Goal: Transaction & Acquisition: Obtain resource

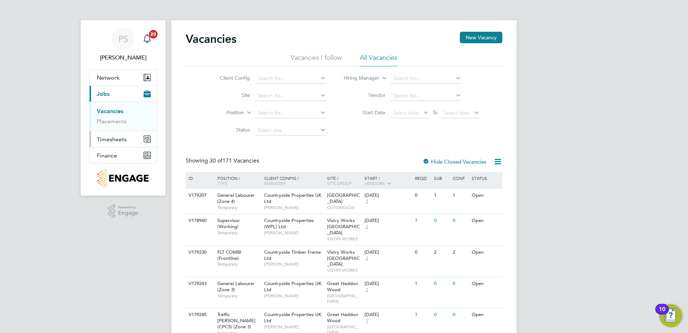
click at [113, 141] on span "Timesheets" at bounding box center [112, 139] width 30 height 7
click at [112, 155] on span "Finance" at bounding box center [107, 155] width 20 height 7
click at [113, 145] on link "Invoices & Credit Notes" at bounding box center [119, 147] width 45 height 14
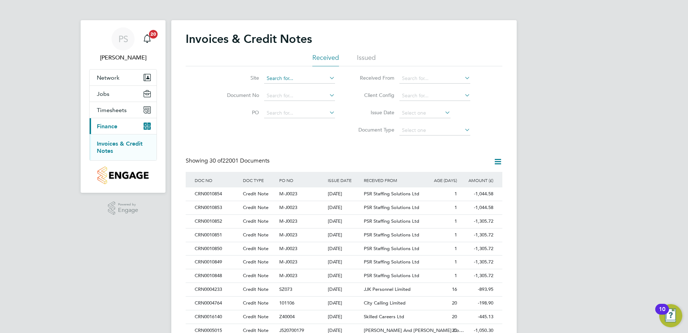
click at [297, 81] on input at bounding box center [299, 78] width 71 height 10
click at [286, 87] on b "[PERSON_NAME]" at bounding box center [288, 88] width 42 height 6
type input "[PERSON_NAME][GEOGRAPHIC_DATA]"
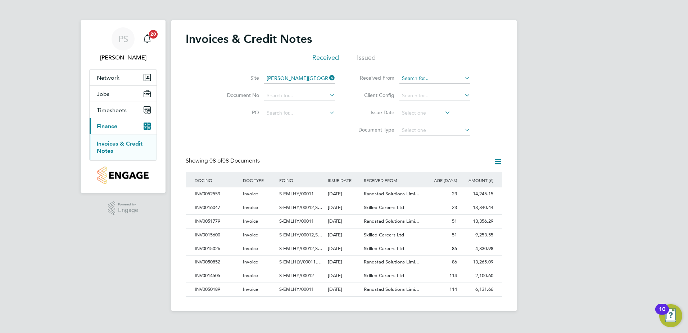
click at [429, 79] on input at bounding box center [434, 78] width 71 height 10
click at [429, 88] on li "Rand stad Solutions Limited" at bounding box center [435, 88] width 72 height 10
type input "Randstad Solutions Limited"
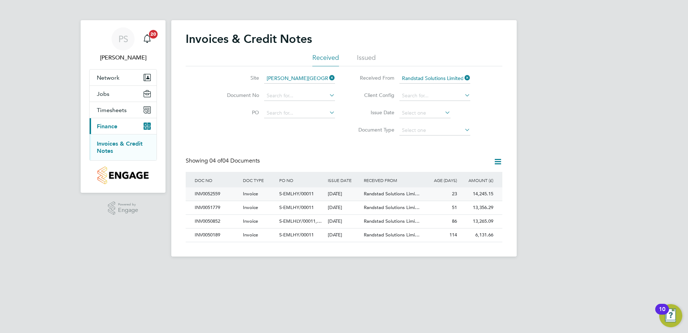
click at [310, 191] on span "S-EMLHY/00011" at bounding box center [296, 193] width 35 height 6
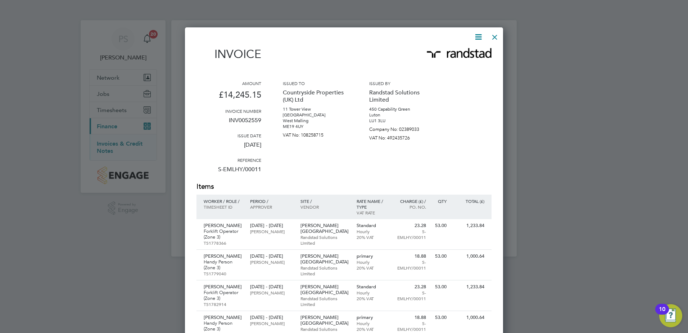
click at [477, 37] on icon at bounding box center [478, 36] width 9 height 9
click at [462, 54] on li "Download Invoice" at bounding box center [457, 54] width 50 height 10
click at [494, 37] on div at bounding box center [494, 35] width 13 height 13
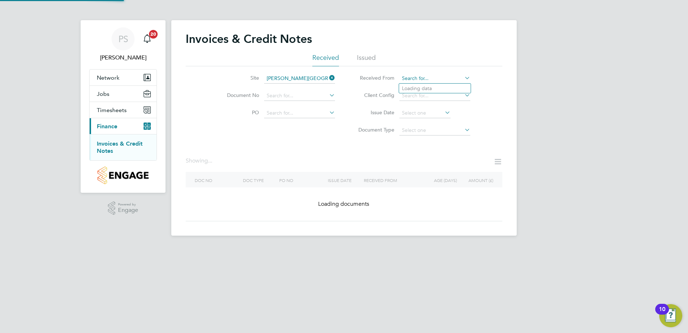
click at [430, 78] on input at bounding box center [434, 78] width 71 height 10
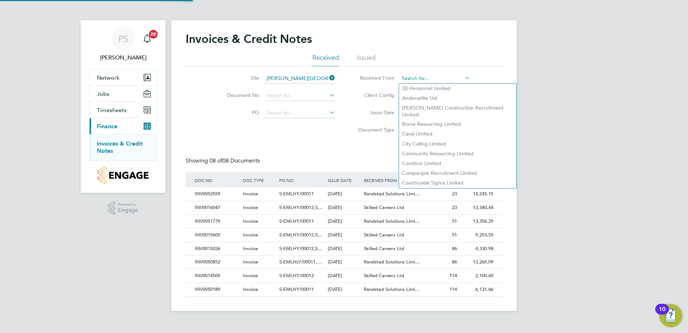
scroll to position [14, 49]
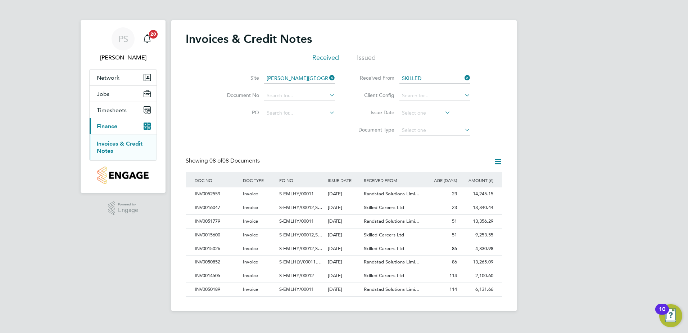
click at [429, 85] on li "Skilled Careers Ltd" at bounding box center [435, 88] width 72 height 10
type input "Skilled Careers Ltd"
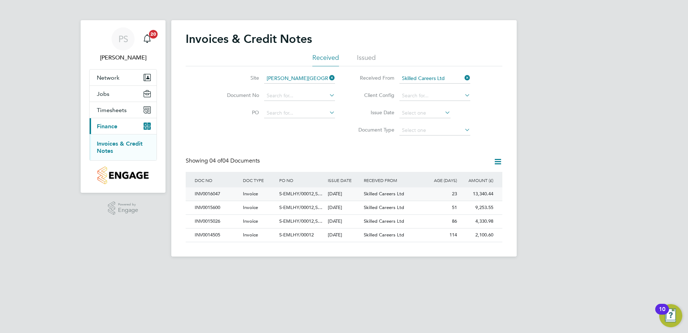
click at [208, 194] on div "INV0016047" at bounding box center [217, 193] width 48 height 13
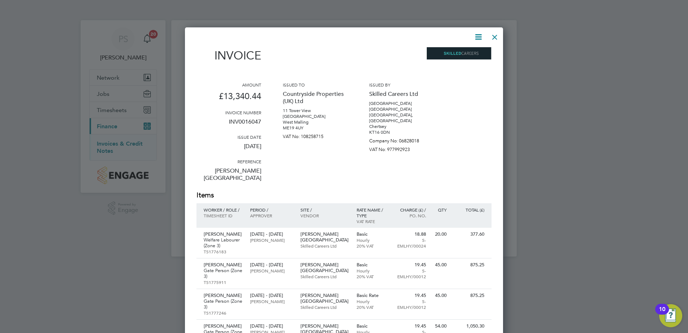
drag, startPoint x: 479, startPoint y: 35, endPoint x: 480, endPoint y: 39, distance: 3.8
click at [479, 36] on icon at bounding box center [478, 36] width 9 height 9
click at [447, 54] on li "Download Invoice" at bounding box center [457, 54] width 50 height 10
click at [564, 185] on div at bounding box center [344, 166] width 688 height 333
click at [495, 36] on div at bounding box center [494, 35] width 13 height 13
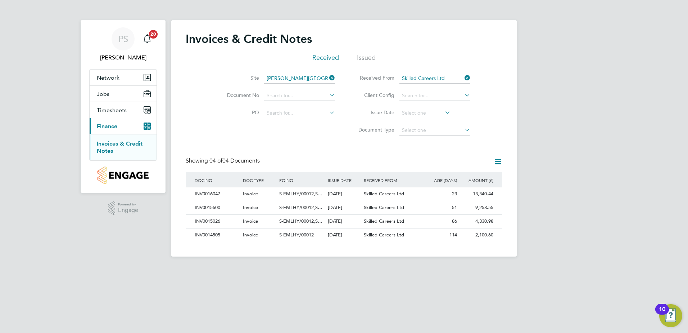
click at [463, 78] on icon at bounding box center [463, 78] width 0 height 10
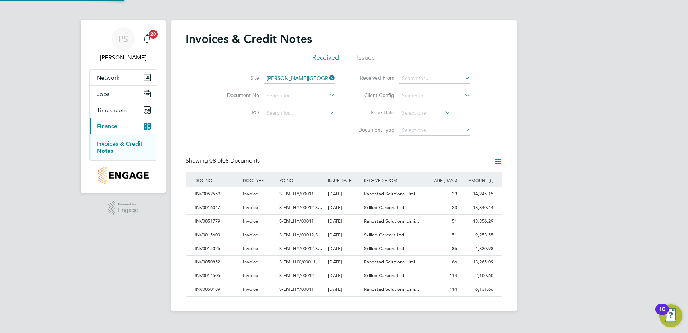
scroll to position [14, 49]
click at [303, 77] on input at bounding box center [299, 78] width 71 height 10
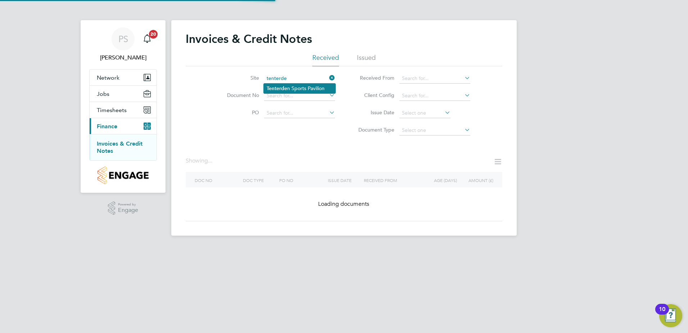
click at [300, 88] on li "Tenterde n Sports Pavilion" at bounding box center [300, 88] width 72 height 10
type input "Tenterden Sports Pavilion"
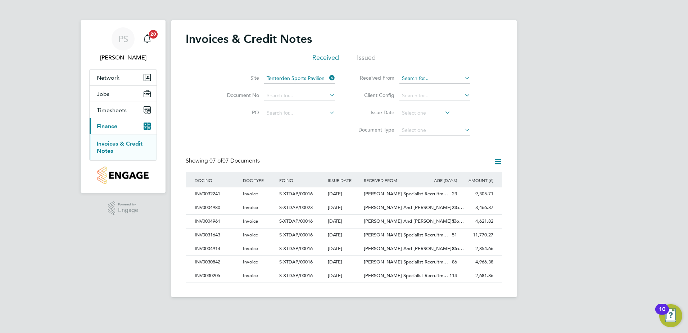
click at [402, 81] on input at bounding box center [434, 78] width 71 height 10
click at [456, 84] on li "Ha ys Specialist Recruitment Limited" at bounding box center [442, 88] width 87 height 10
type input "[PERSON_NAME] Specialist Recruitment Limited"
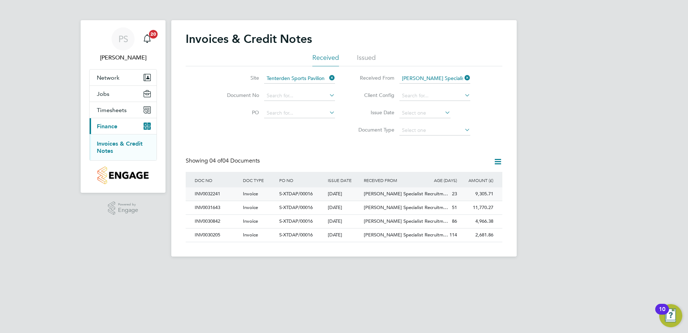
click at [284, 196] on span "S-XTDAP/00016" at bounding box center [295, 193] width 33 height 6
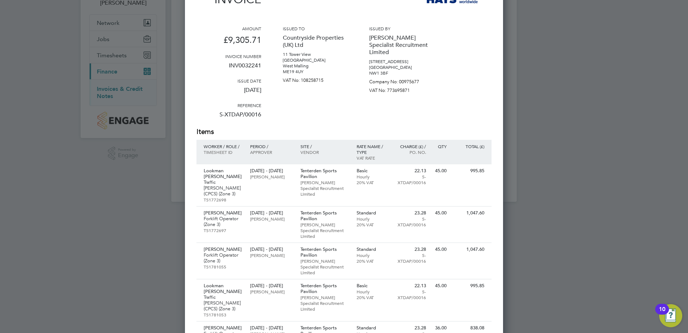
scroll to position [15, 0]
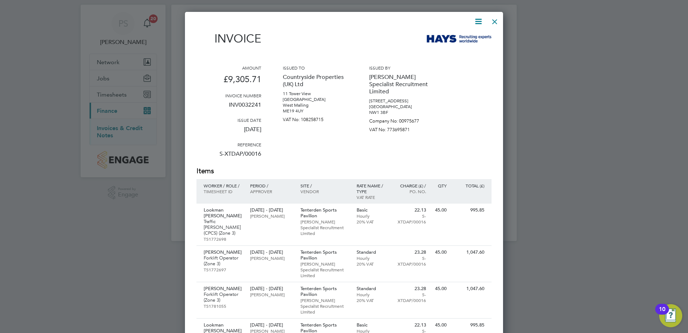
click at [481, 19] on icon at bounding box center [478, 21] width 9 height 9
click at [460, 37] on li "Download Invoice" at bounding box center [457, 38] width 50 height 10
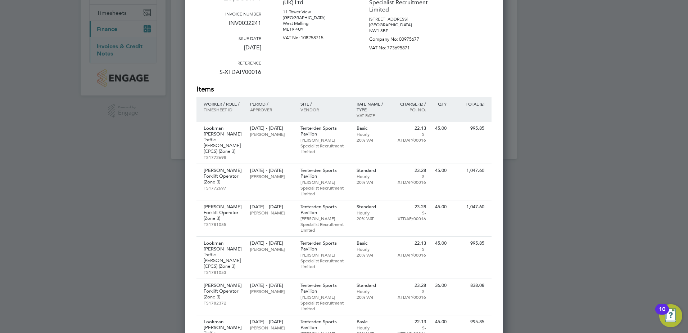
scroll to position [0, 0]
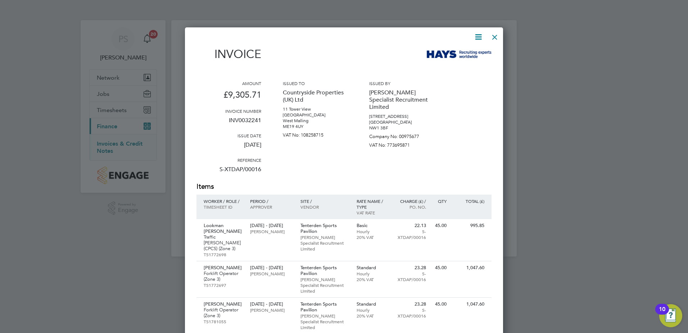
click at [495, 36] on div at bounding box center [494, 35] width 13 height 13
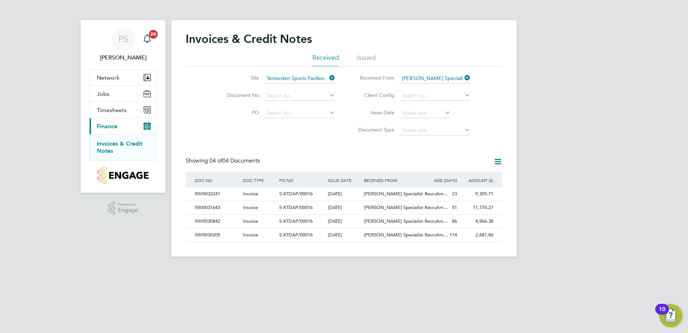
click at [463, 77] on icon at bounding box center [463, 78] width 0 height 10
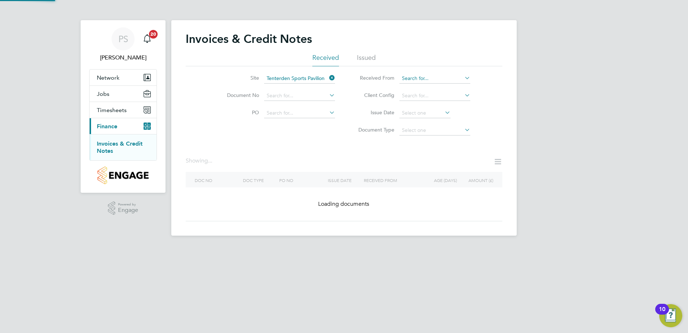
click at [443, 79] on input at bounding box center [434, 78] width 71 height 10
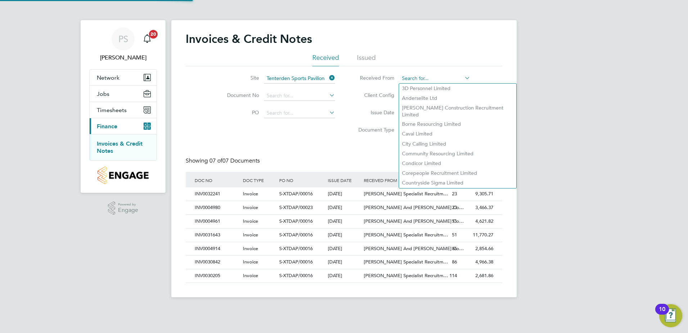
scroll to position [14, 49]
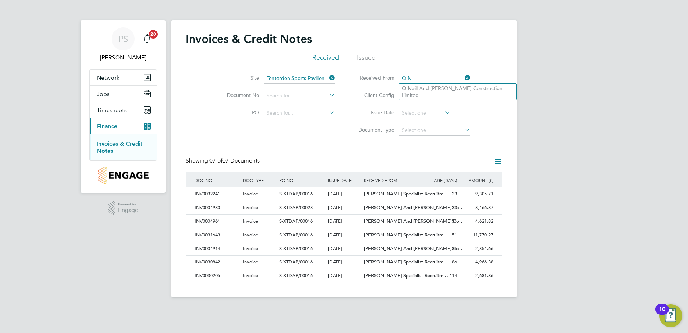
type input "O'N"
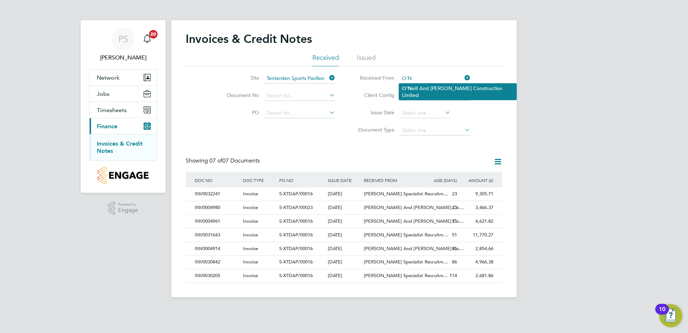
click at [446, 83] on ul "O'N eill And [PERSON_NAME] Construction Limited" at bounding box center [458, 91] width 118 height 17
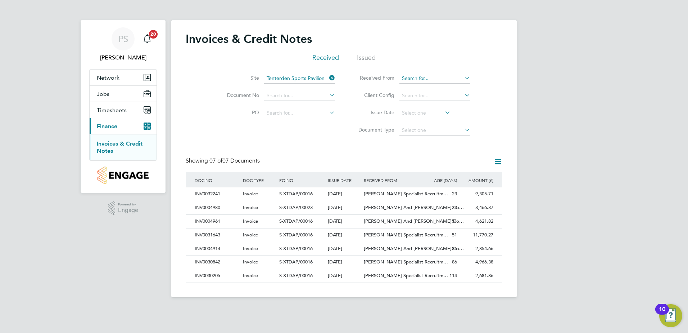
click at [406, 82] on input at bounding box center [434, 78] width 71 height 10
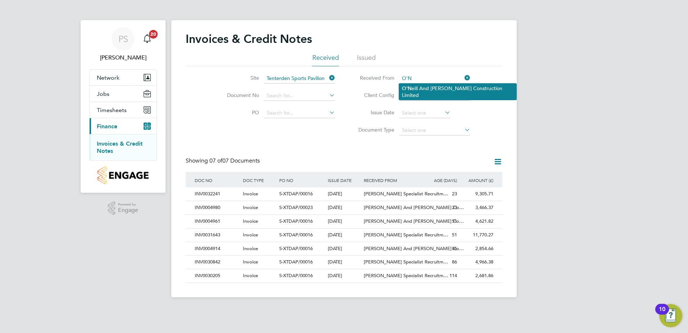
click at [444, 87] on li "O'N eill And [PERSON_NAME] Construction Limited" at bounding box center [457, 91] width 117 height 16
type input "[PERSON_NAME] And [PERSON_NAME] Construction Limited"
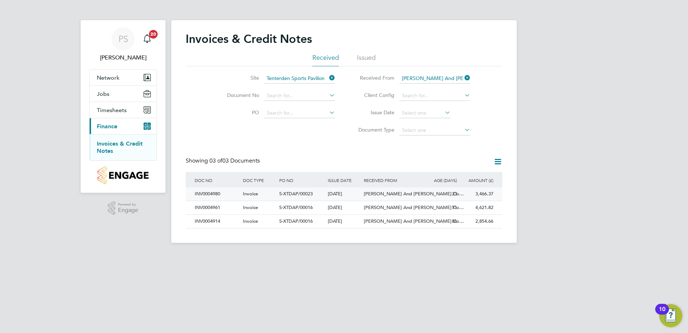
click at [311, 193] on span "S-XTDAP/00023" at bounding box center [295, 193] width 33 height 6
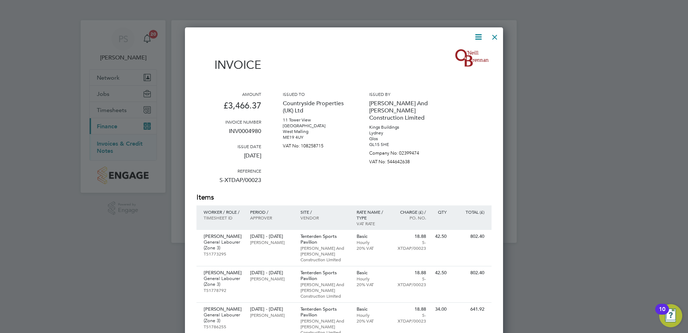
scroll to position [475, 318]
click at [481, 37] on icon at bounding box center [478, 36] width 9 height 9
click at [470, 54] on li "Download Invoice" at bounding box center [457, 54] width 50 height 10
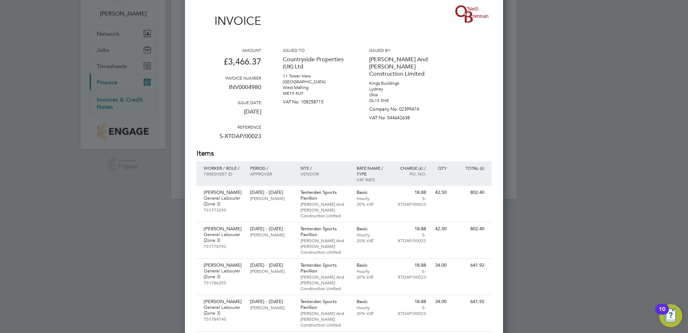
scroll to position [0, 0]
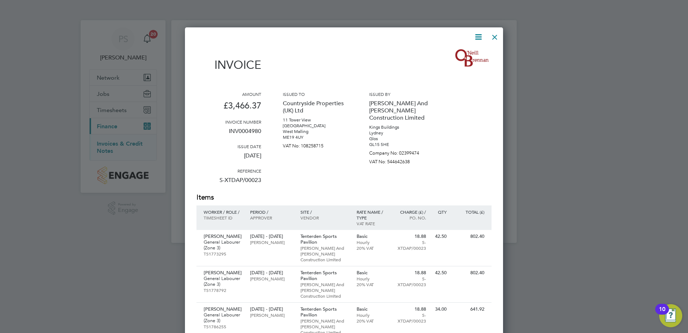
click at [482, 37] on icon at bounding box center [478, 36] width 9 height 9
click at [462, 53] on li "Download Invoice" at bounding box center [457, 54] width 50 height 10
